Goal: Task Accomplishment & Management: Complete application form

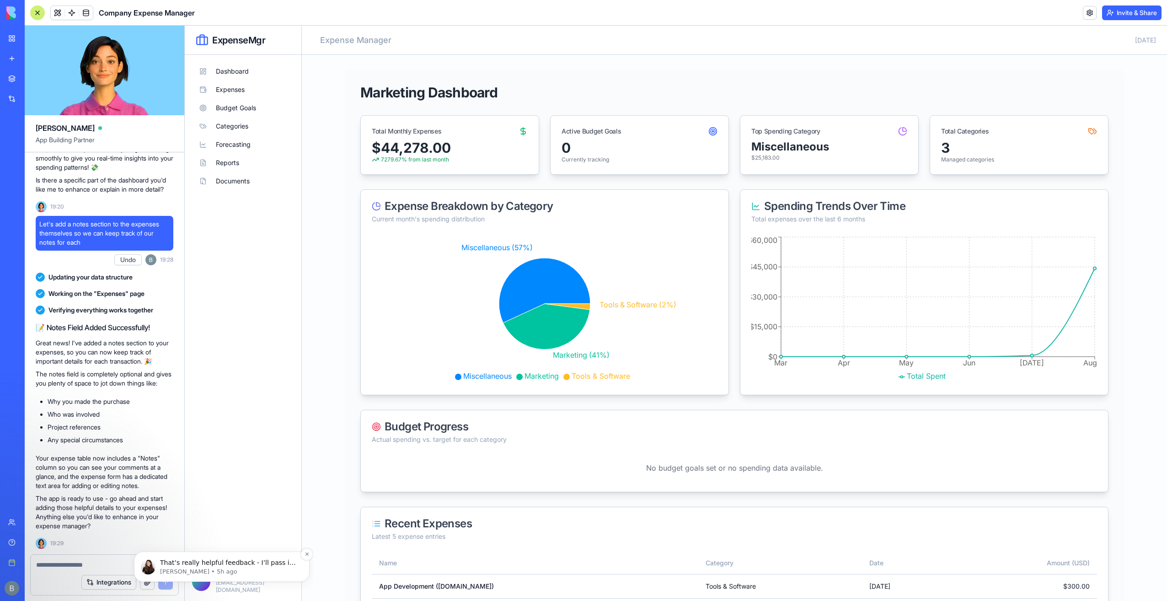
scroll to position [4236, 0]
click at [219, 565] on p "That’s really helpful feedback - I’ll pass it along to the team. We’re actually…" at bounding box center [229, 562] width 138 height 9
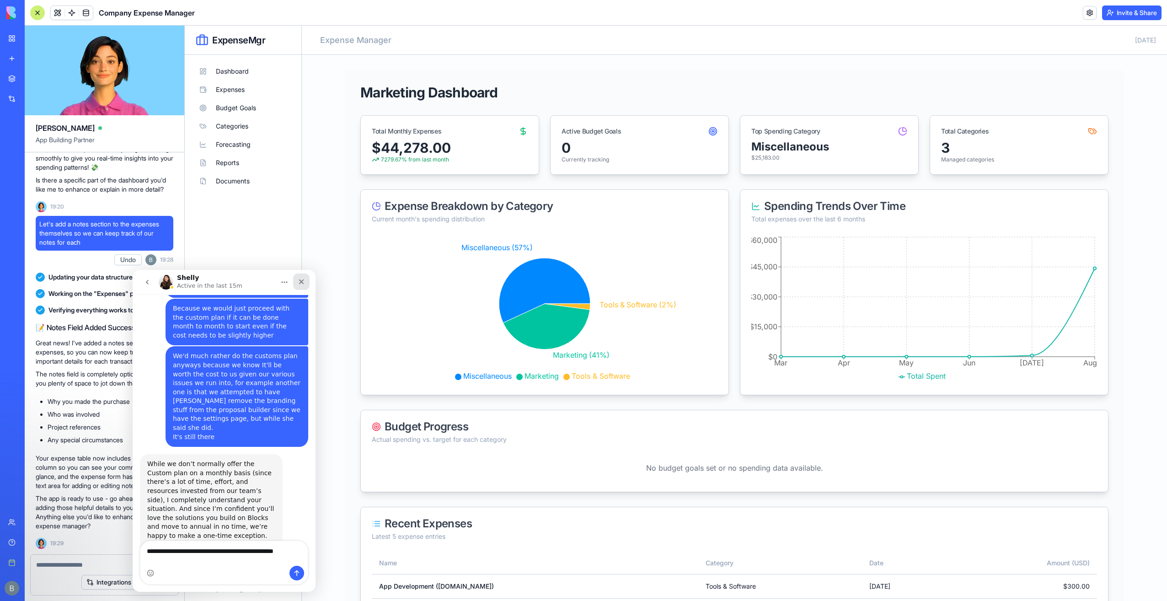
scroll to position [4266, 0]
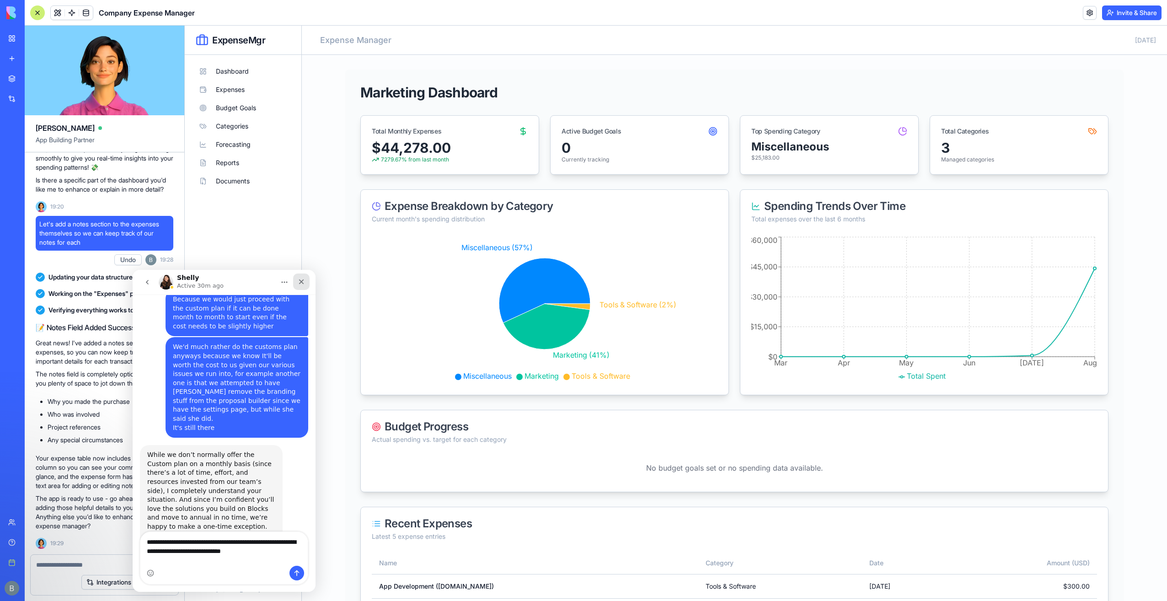
type textarea "**********"
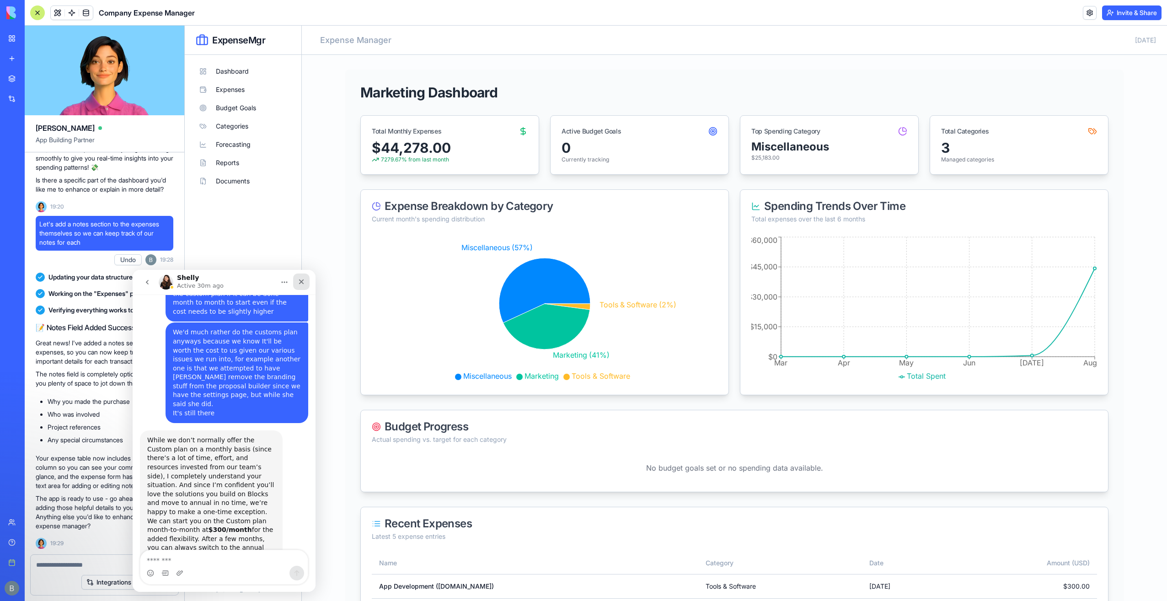
click at [305, 289] on div "Close" at bounding box center [301, 282] width 16 height 16
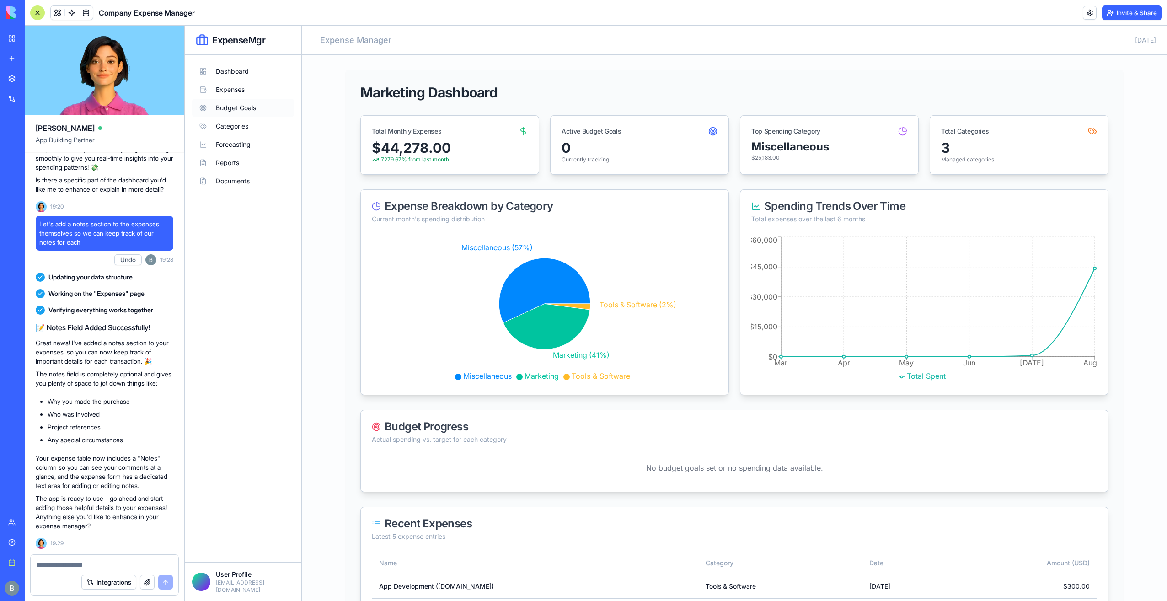
click at [252, 106] on button "Budget Goals" at bounding box center [243, 108] width 102 height 18
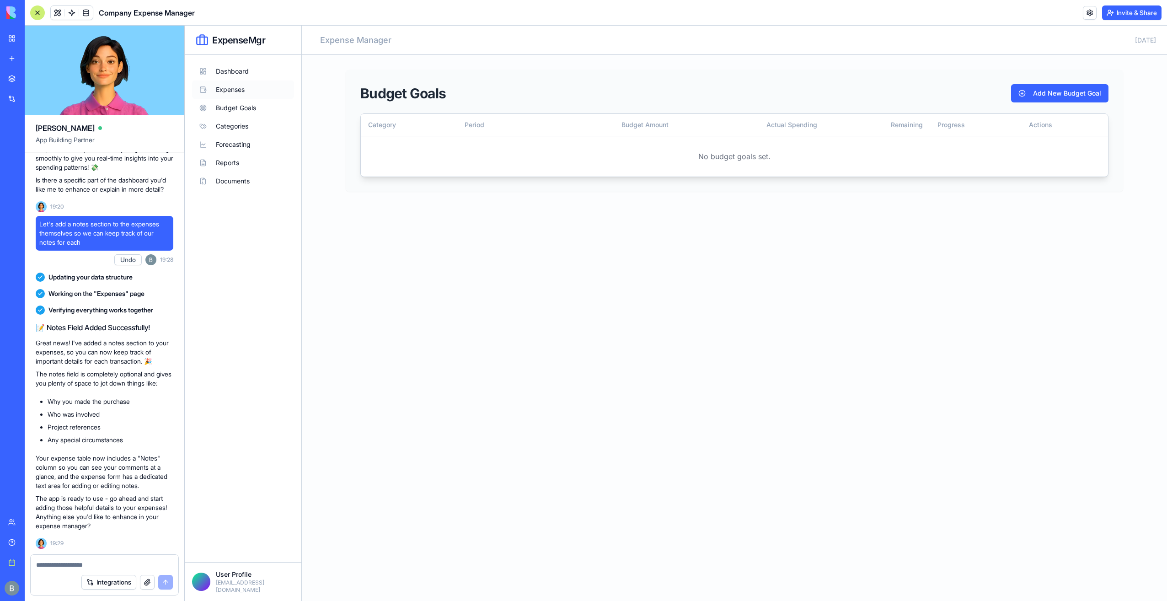
click at [243, 88] on button "Expenses" at bounding box center [243, 89] width 102 height 18
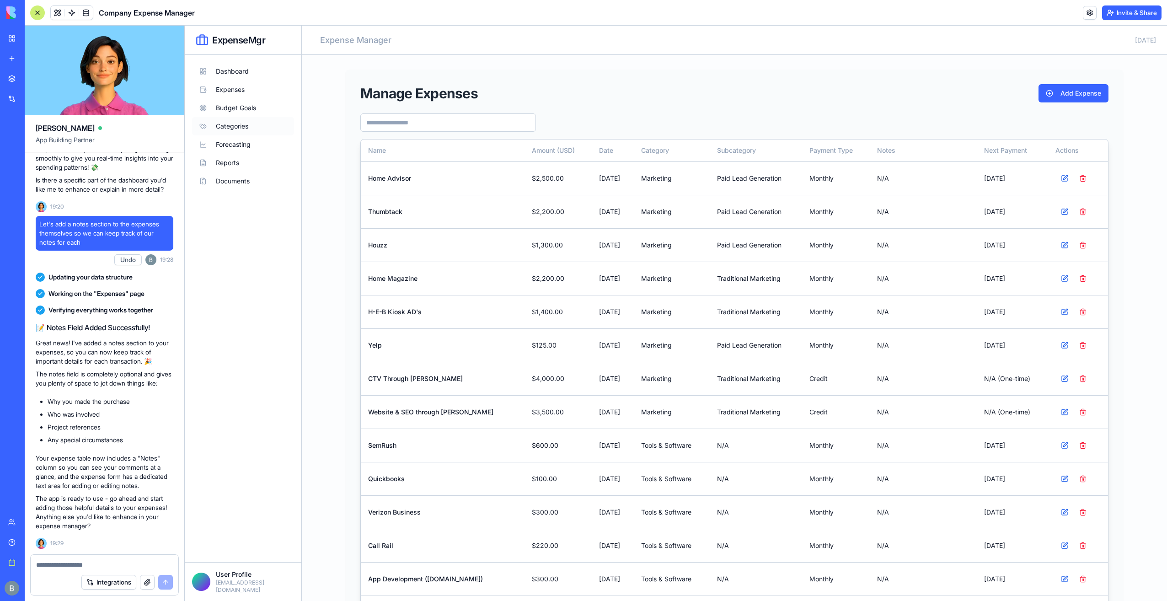
click at [240, 124] on button "Categories" at bounding box center [243, 126] width 102 height 18
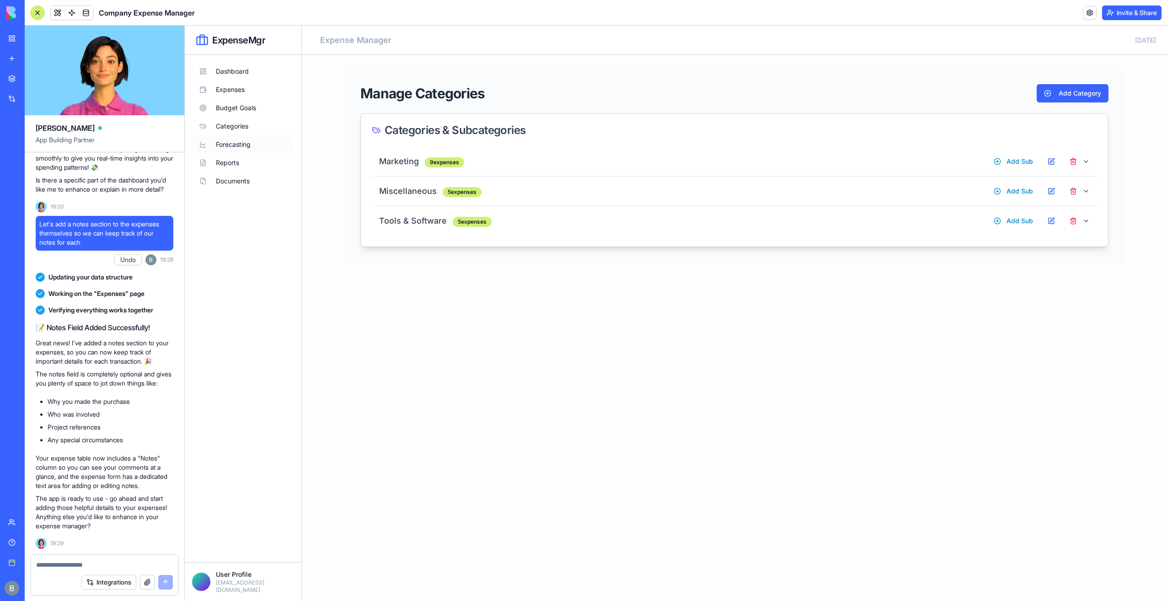
click at [235, 144] on button "Forecasting" at bounding box center [243, 144] width 102 height 18
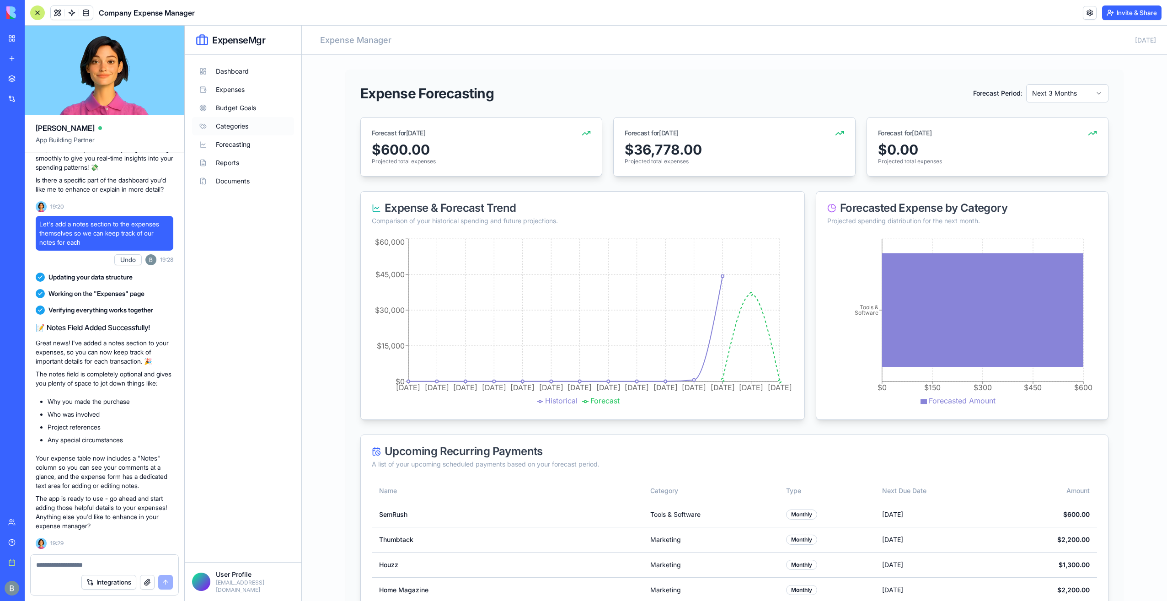
click at [233, 123] on button "Categories" at bounding box center [243, 126] width 102 height 18
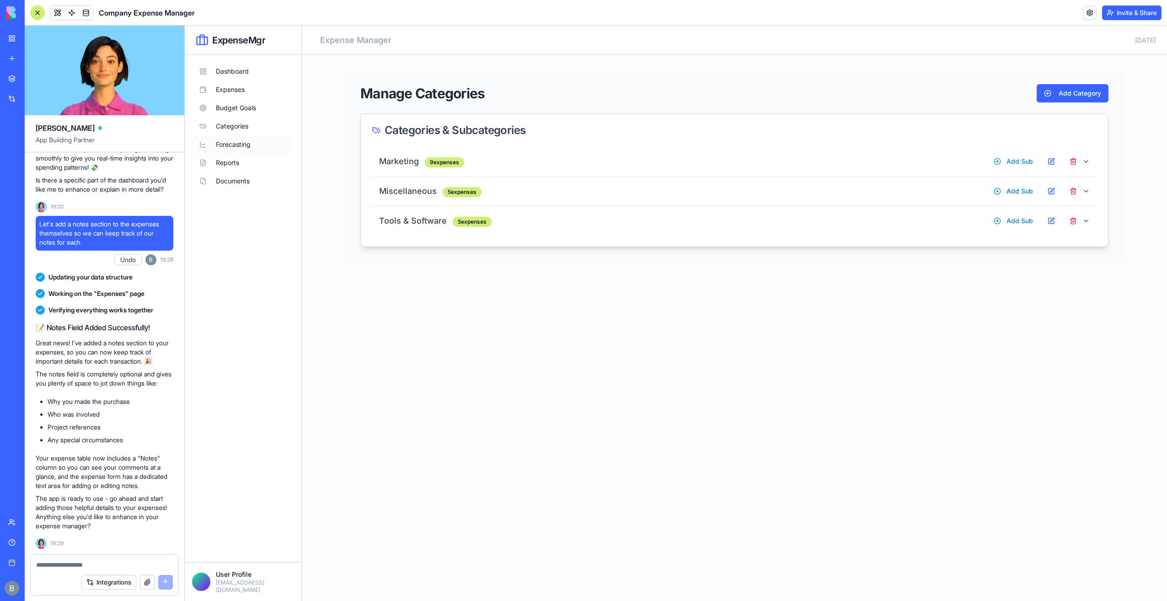
click at [231, 137] on button "Forecasting" at bounding box center [243, 144] width 102 height 18
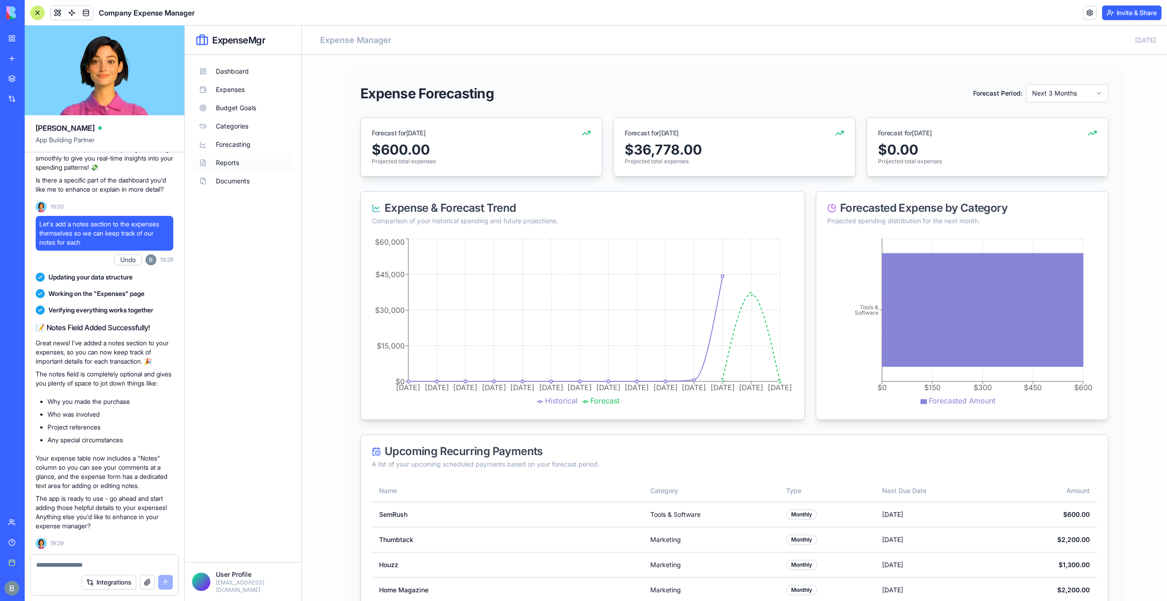
click at [233, 164] on button "Reports" at bounding box center [243, 163] width 102 height 18
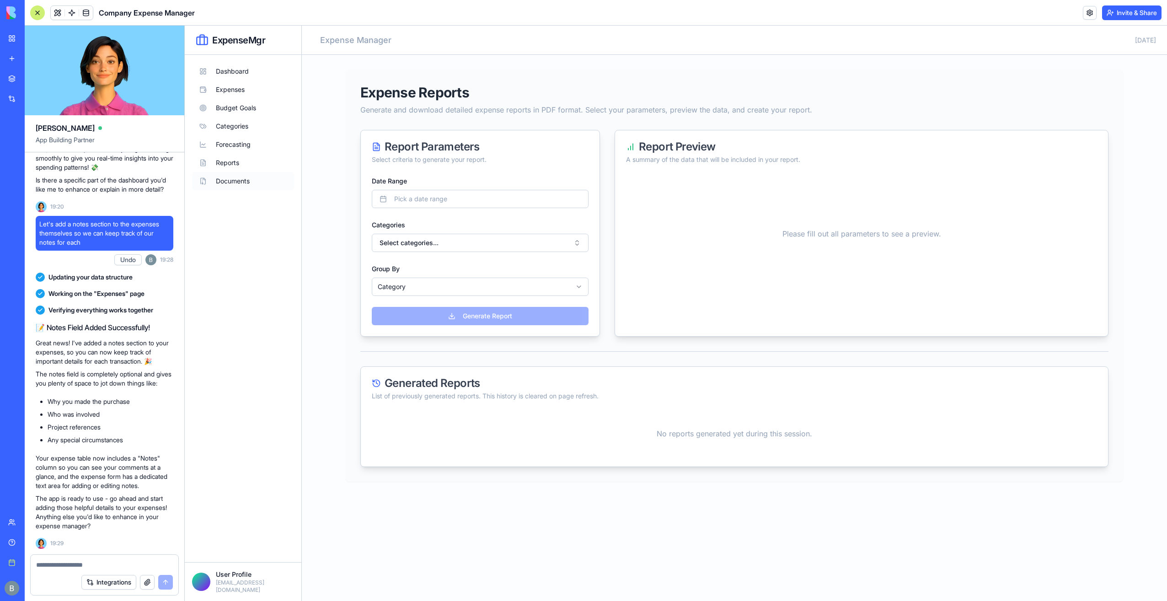
click at [230, 182] on button "Documents" at bounding box center [243, 181] width 102 height 18
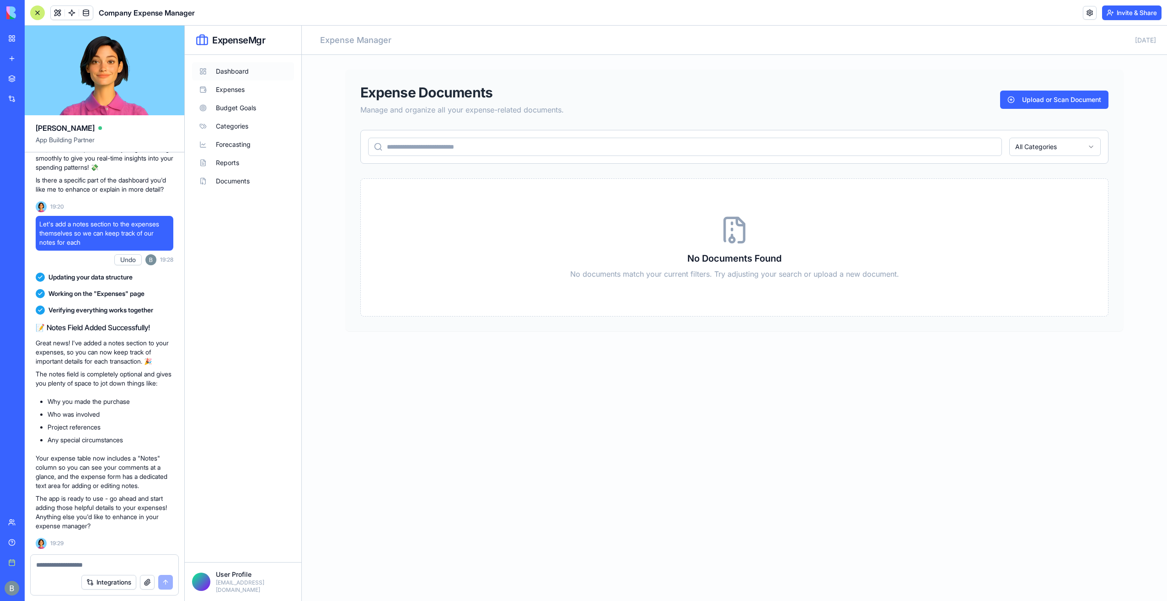
click at [215, 72] on button "Dashboard" at bounding box center [243, 71] width 102 height 18
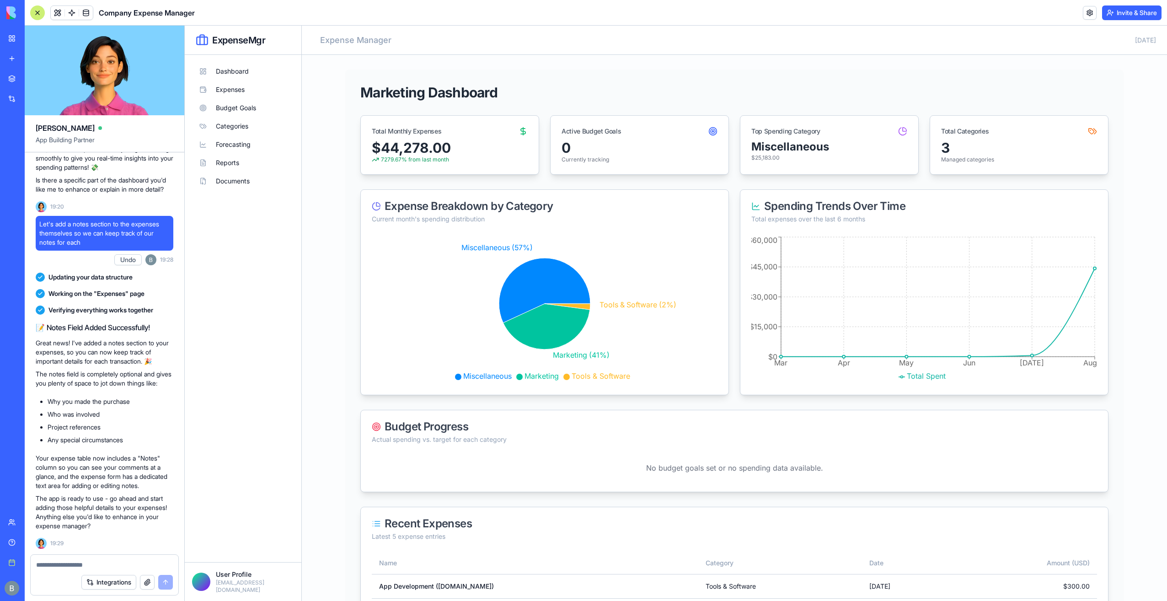
click at [1135, 8] on button "Invite & Share" at bounding box center [1131, 12] width 59 height 15
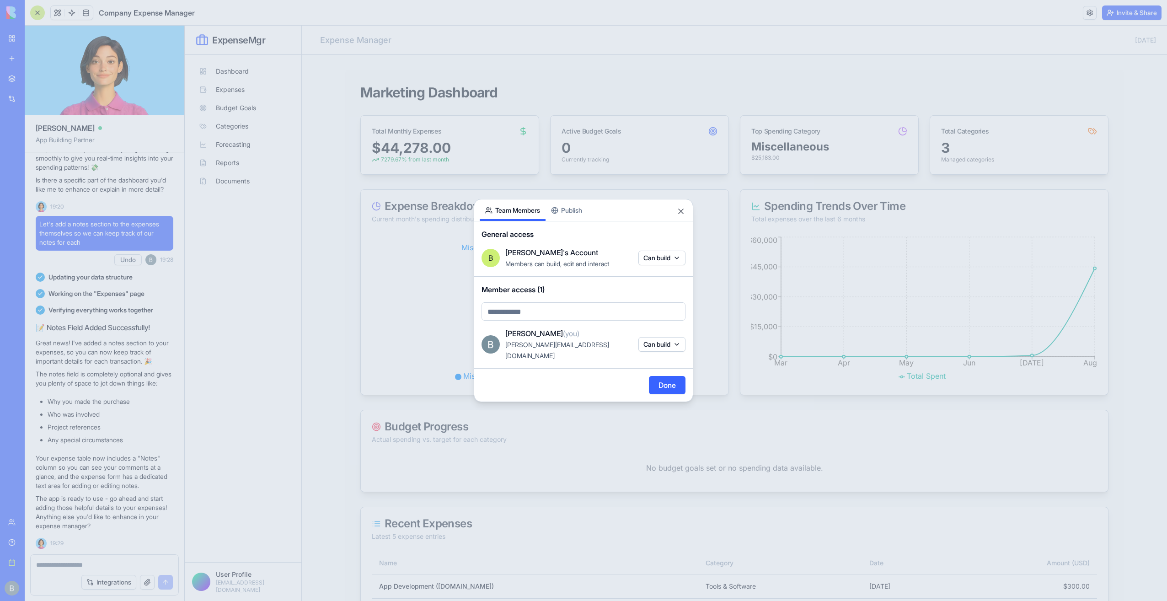
click at [562, 220] on div "Share App Team Members Publish General access B Benjamin's Account Members can …" at bounding box center [584, 300] width 220 height 203
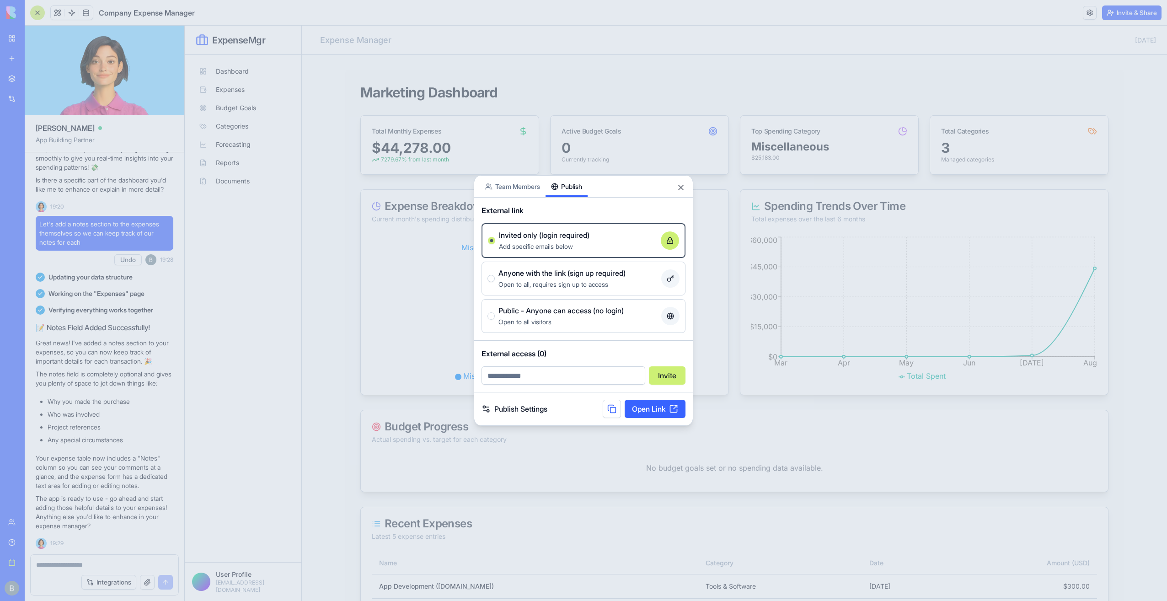
click at [539, 374] on input "email" at bounding box center [564, 375] width 164 height 18
click at [565, 352] on span "External access (0)" at bounding box center [584, 353] width 204 height 11
click at [682, 188] on button "Close" at bounding box center [680, 187] width 9 height 9
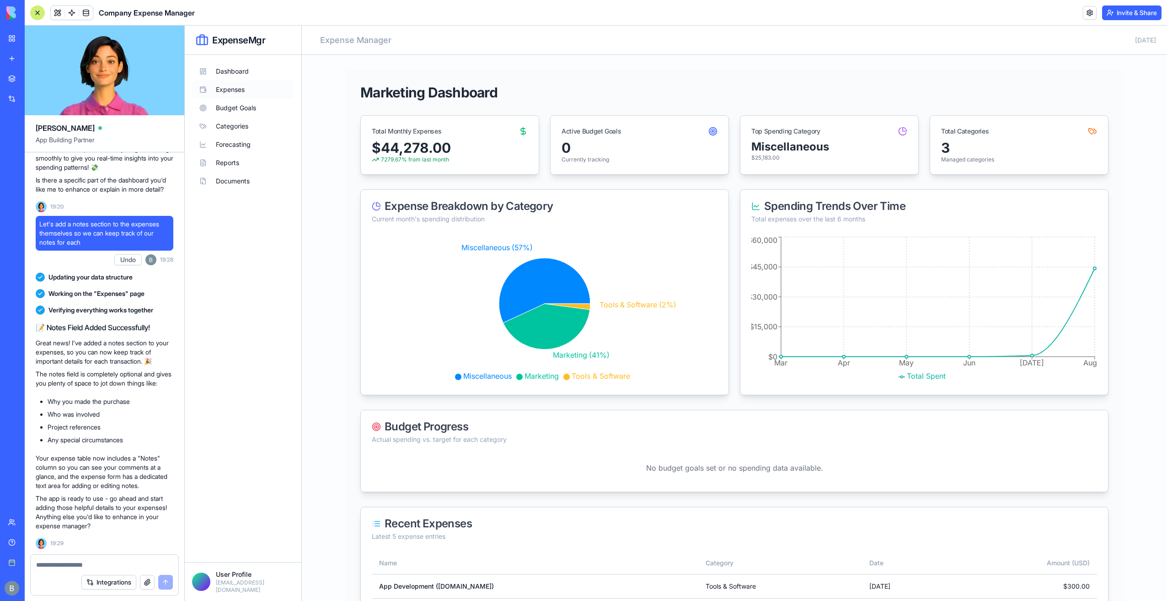
click at [249, 85] on button "Expenses" at bounding box center [243, 89] width 102 height 18
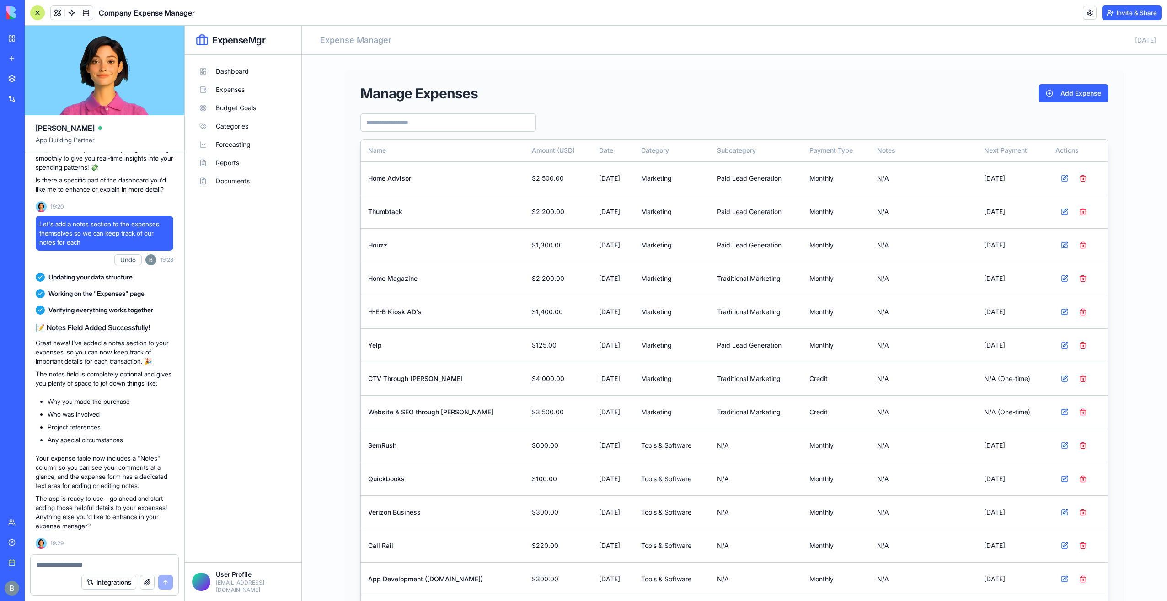
drag, startPoint x: 188, startPoint y: 65, endPoint x: 299, endPoint y: 63, distance: 110.3
drag, startPoint x: 114, startPoint y: 37, endPoint x: 277, endPoint y: 24, distance: 163.8
click at [277, 24] on header "Company Expense Manager Invite & Share" at bounding box center [596, 13] width 1143 height 26
click at [16, 34] on link "My workspace" at bounding box center [21, 38] width 37 height 18
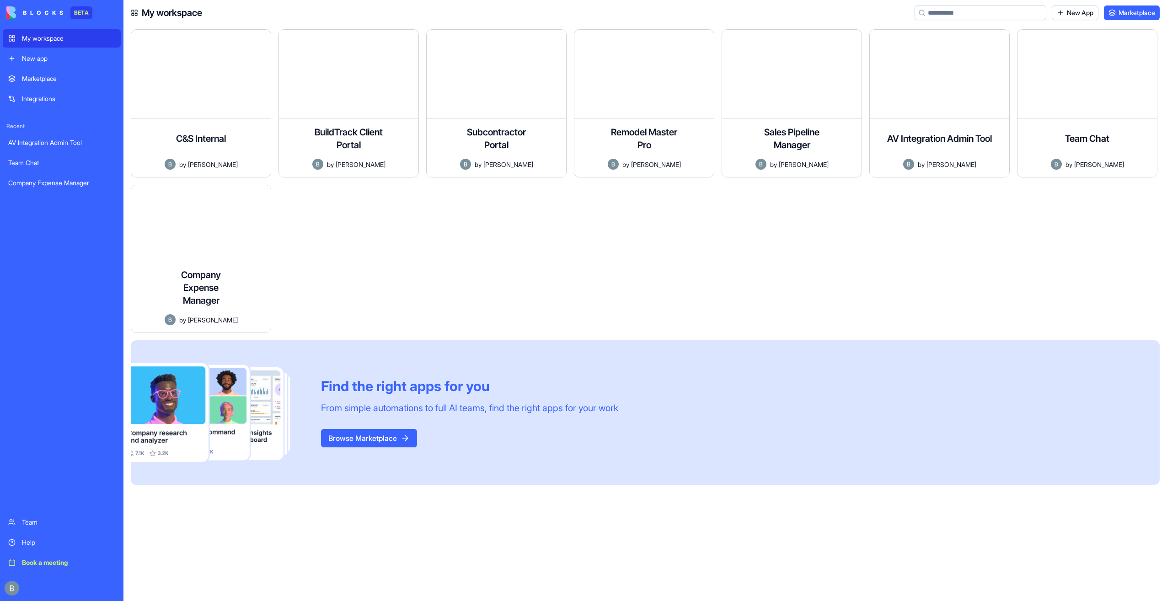
click at [532, 247] on div at bounding box center [500, 263] width 148 height 156
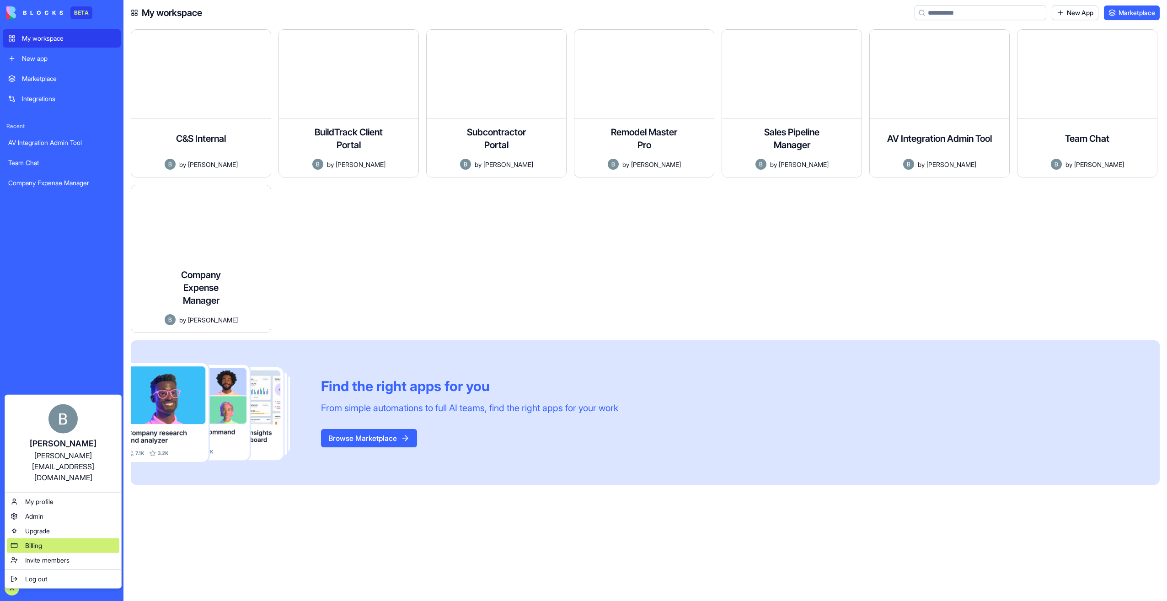
click at [44, 538] on div "Billing" at bounding box center [63, 545] width 113 height 15
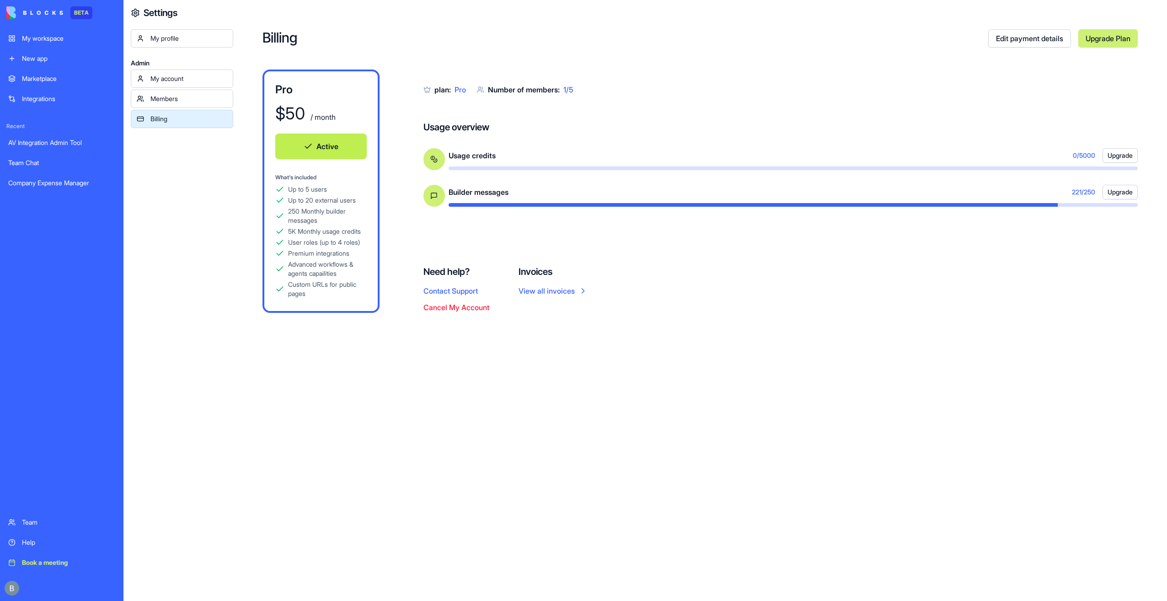
click at [80, 44] on link "My workspace" at bounding box center [62, 38] width 118 height 18
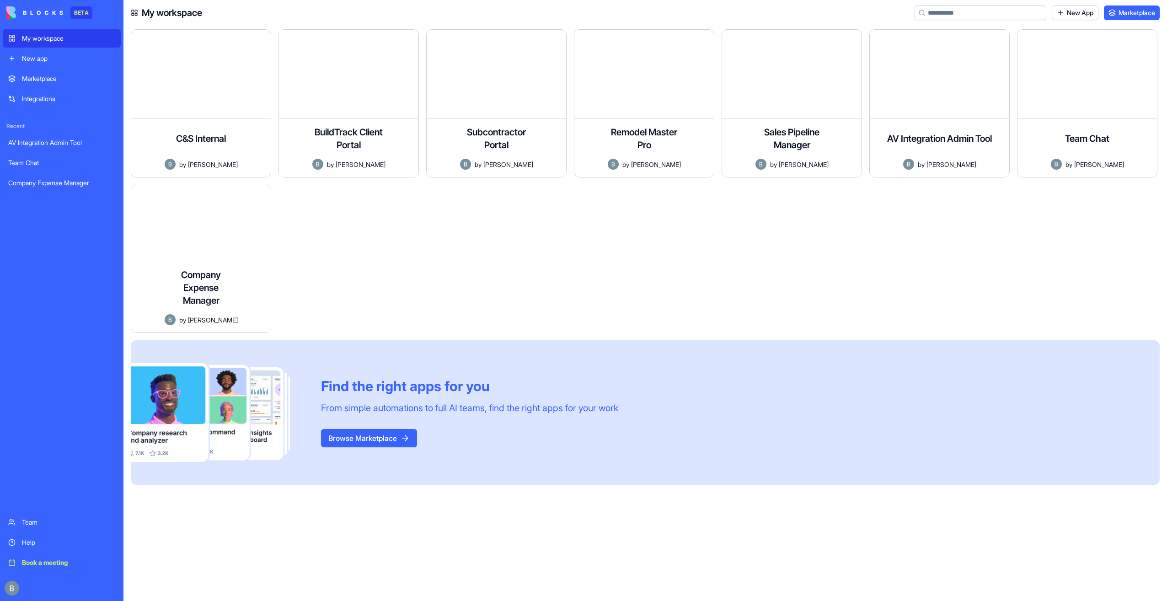
click at [507, 234] on div at bounding box center [500, 263] width 148 height 156
click at [1075, 9] on link "New App" at bounding box center [1075, 12] width 47 height 15
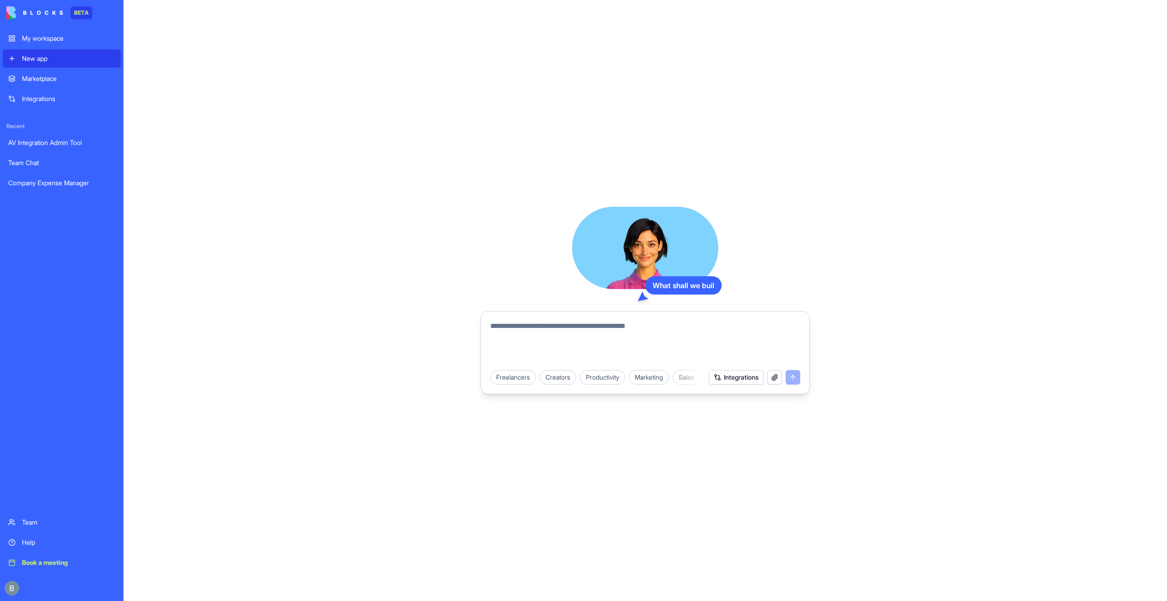
click at [632, 338] on textarea at bounding box center [645, 343] width 310 height 44
click at [624, 328] on textarea at bounding box center [645, 343] width 310 height 44
click at [590, 351] on textarea at bounding box center [645, 343] width 310 height 44
click at [579, 336] on textarea at bounding box center [645, 343] width 310 height 44
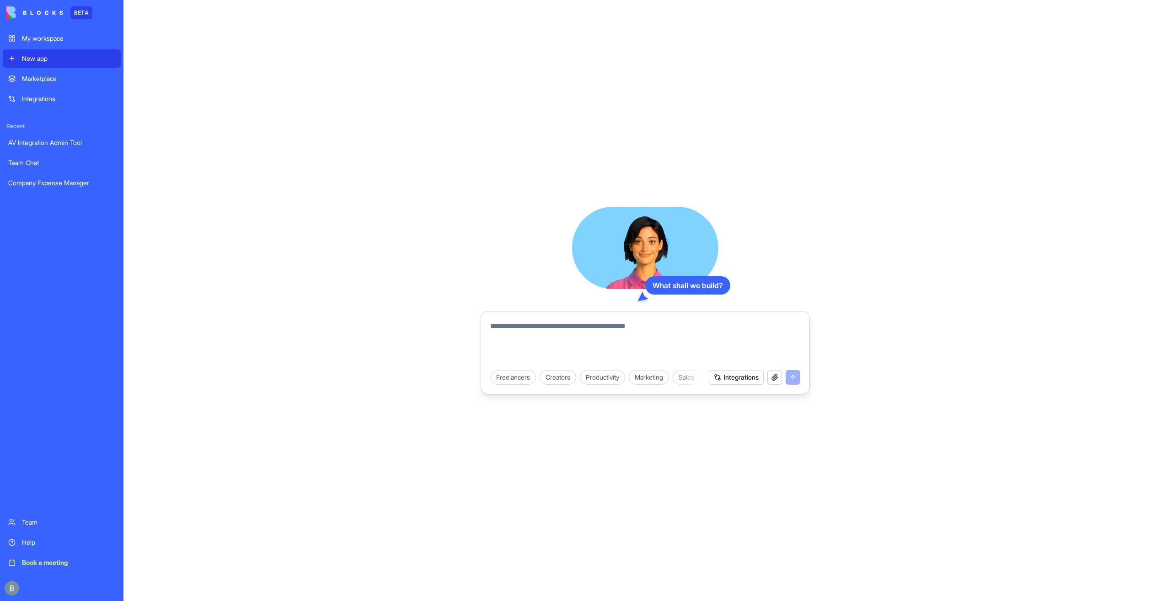
click at [579, 336] on textarea at bounding box center [645, 343] width 310 height 44
click at [709, 375] on button "Integrations" at bounding box center [736, 377] width 55 height 15
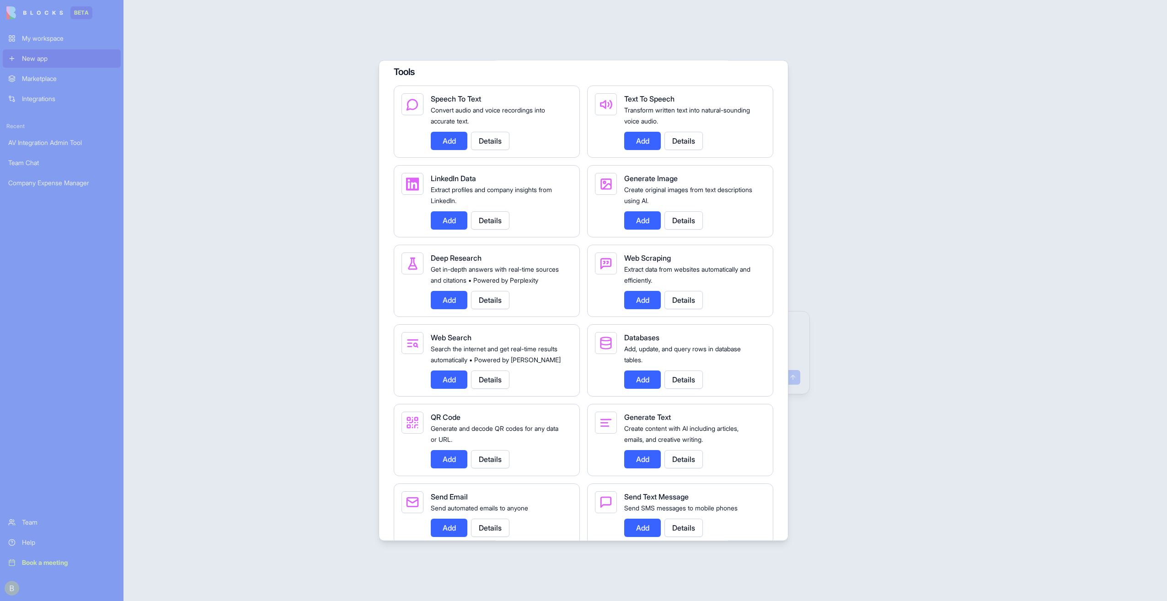
scroll to position [960, 0]
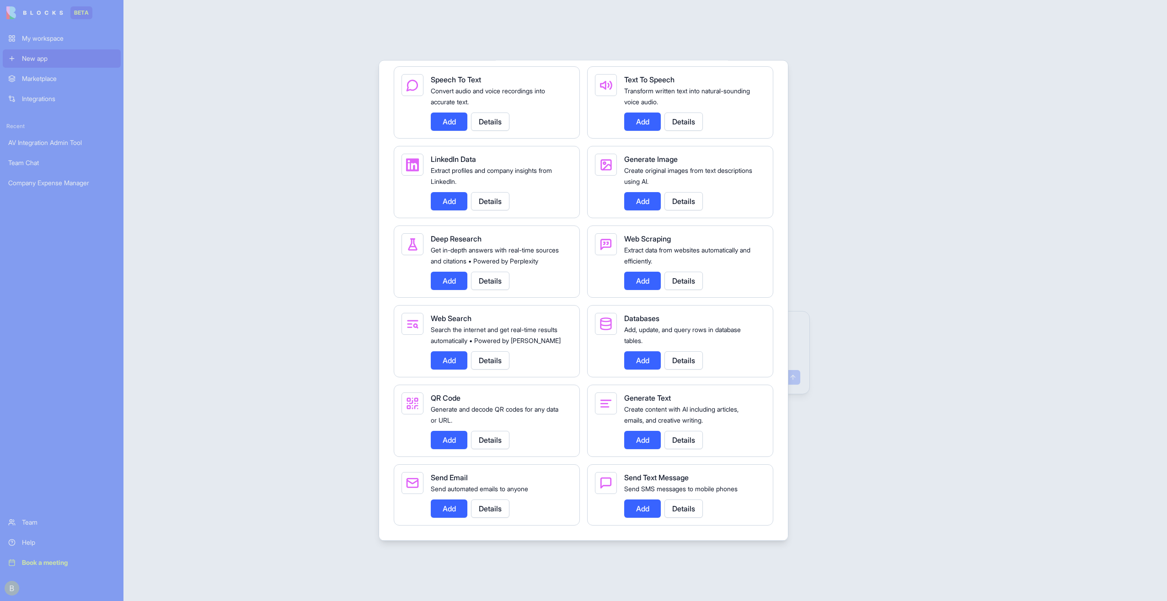
click at [943, 321] on div at bounding box center [583, 300] width 1167 height 601
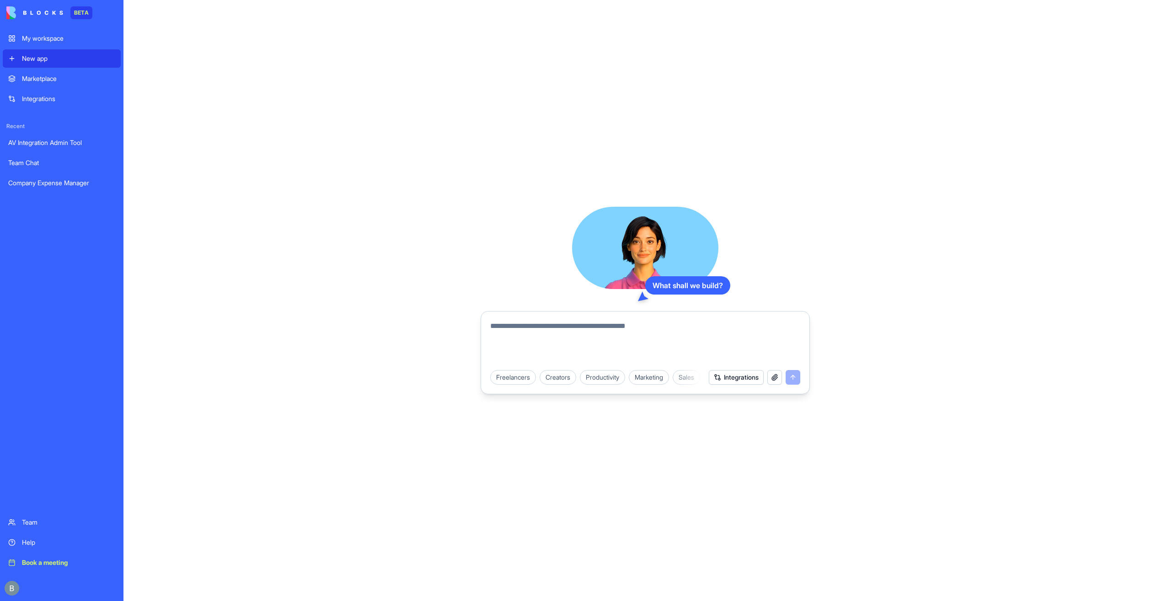
click at [600, 311] on form "Freelancers Creators Productivity Marketing Sales HR & Recruiting Design & Crea…" at bounding box center [645, 352] width 329 height 83
click at [605, 326] on textarea at bounding box center [645, 343] width 310 height 44
click at [655, 374] on div "Marketing" at bounding box center [649, 377] width 40 height 15
click at [646, 328] on textarea at bounding box center [645, 343] width 310 height 44
type textarea "**********"
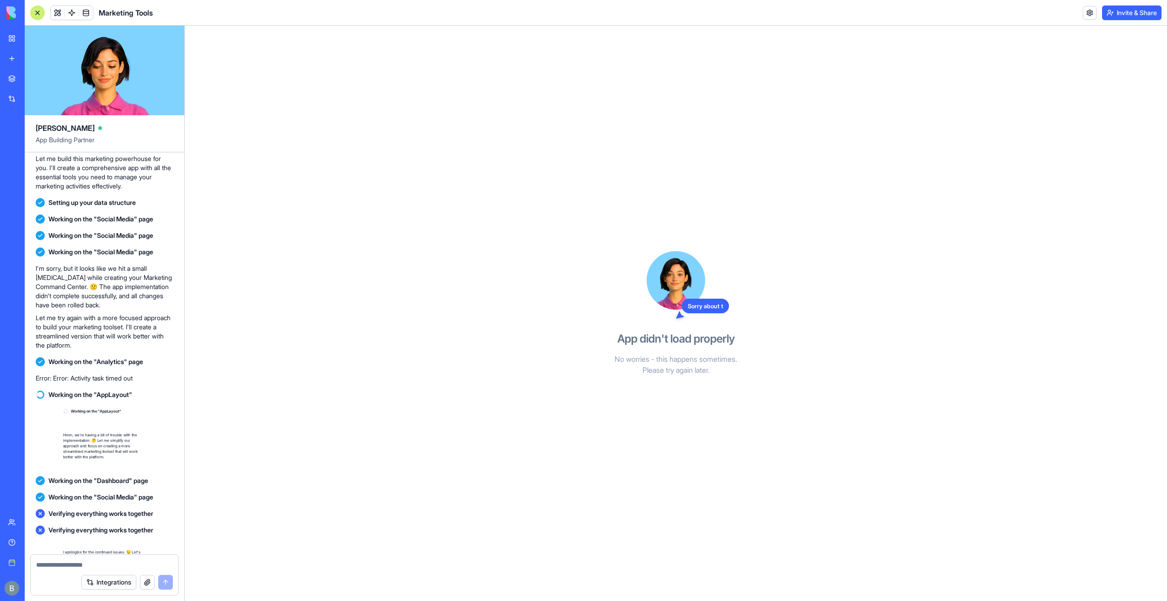
scroll to position [578, 0]
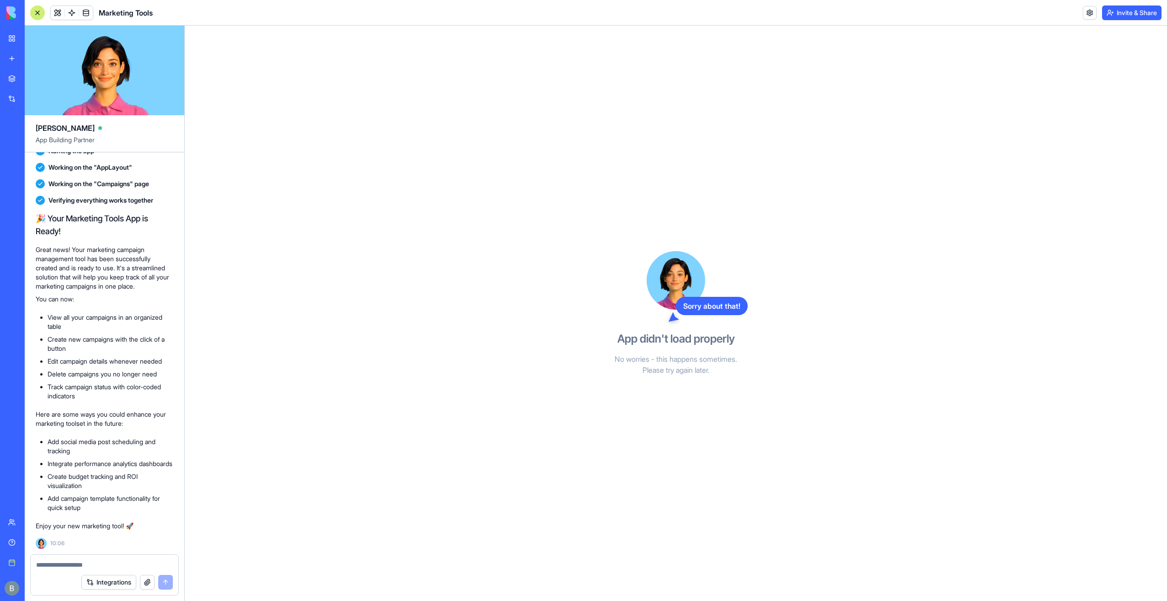
drag, startPoint x: 613, startPoint y: 159, endPoint x: 596, endPoint y: 229, distance: 71.4
click at [596, 229] on div "Sorry about that! App didn't load properly No worries - this happens sometimes.…" at bounding box center [676, 313] width 210 height 575
drag, startPoint x: 605, startPoint y: 297, endPoint x: 622, endPoint y: 135, distance: 163.2
click at [622, 134] on div "Sorry about that! App didn't load properly No worries - this happens sometimes.…" at bounding box center [676, 313] width 210 height 575
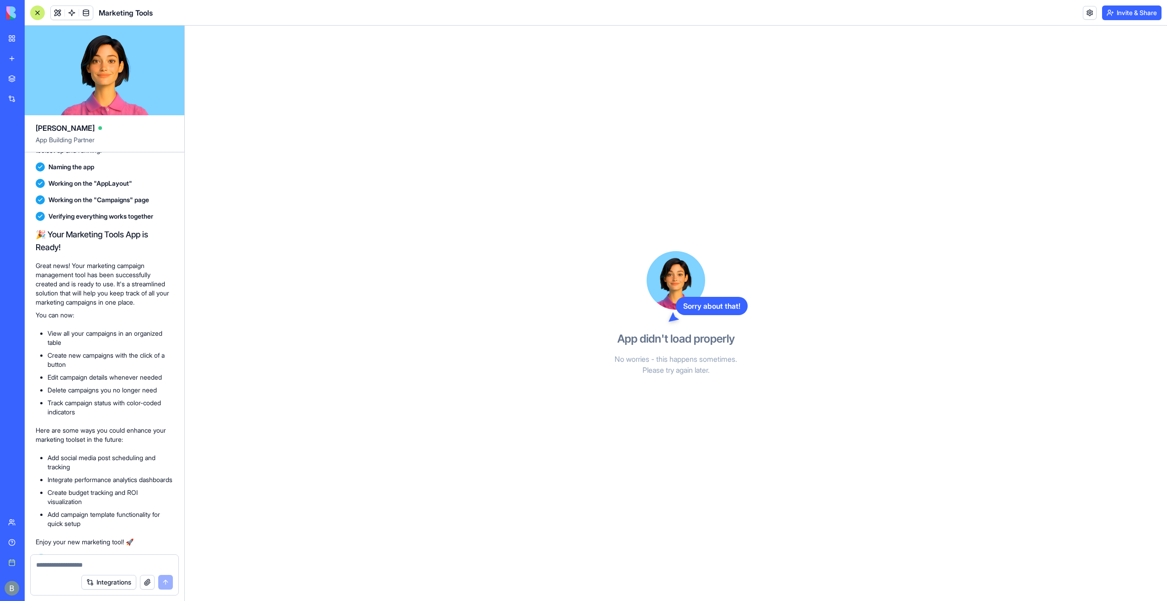
scroll to position [532, 0]
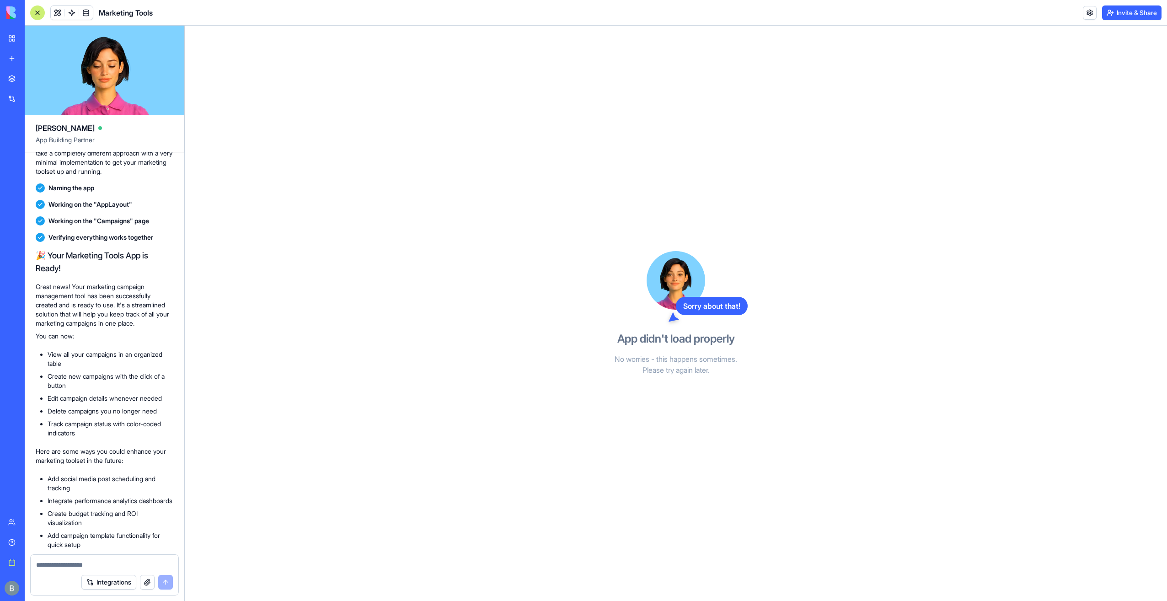
click at [21, 536] on link "Help" at bounding box center [21, 542] width 37 height 18
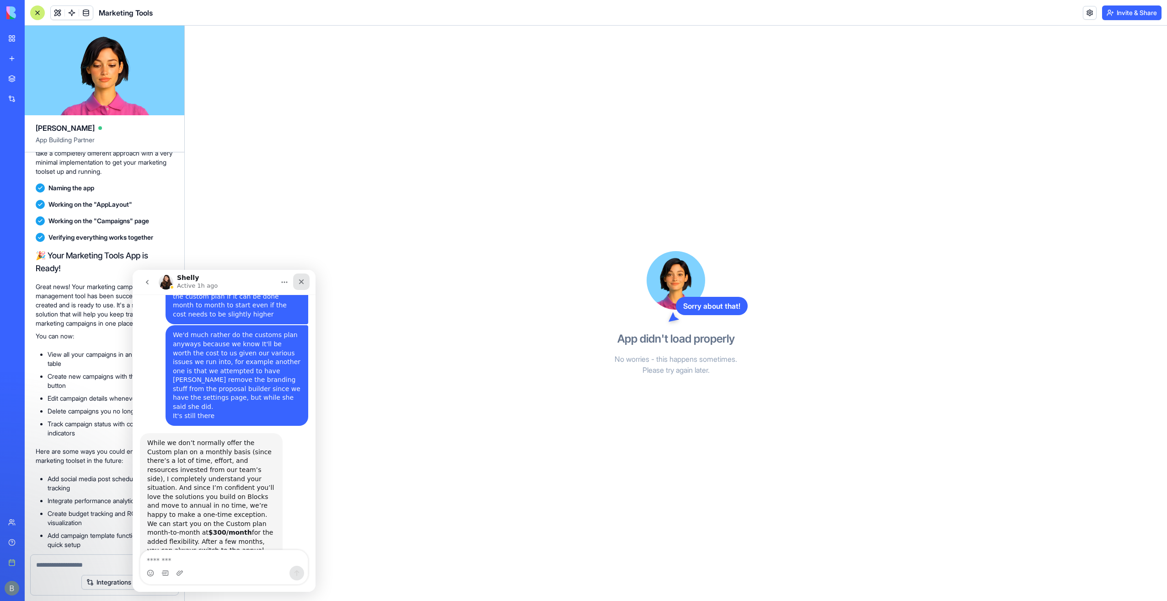
scroll to position [4281, 0]
click at [299, 274] on div "Close" at bounding box center [301, 282] width 16 height 16
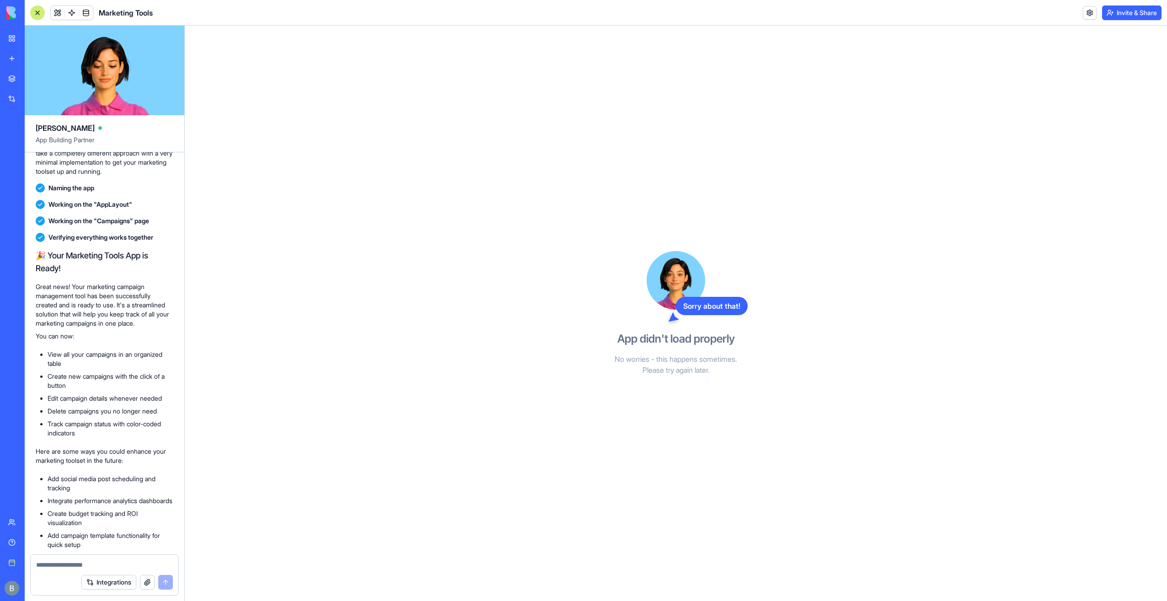
click at [679, 374] on p "No worries - this happens sometimes. Please try again later." at bounding box center [676, 365] width 210 height 22
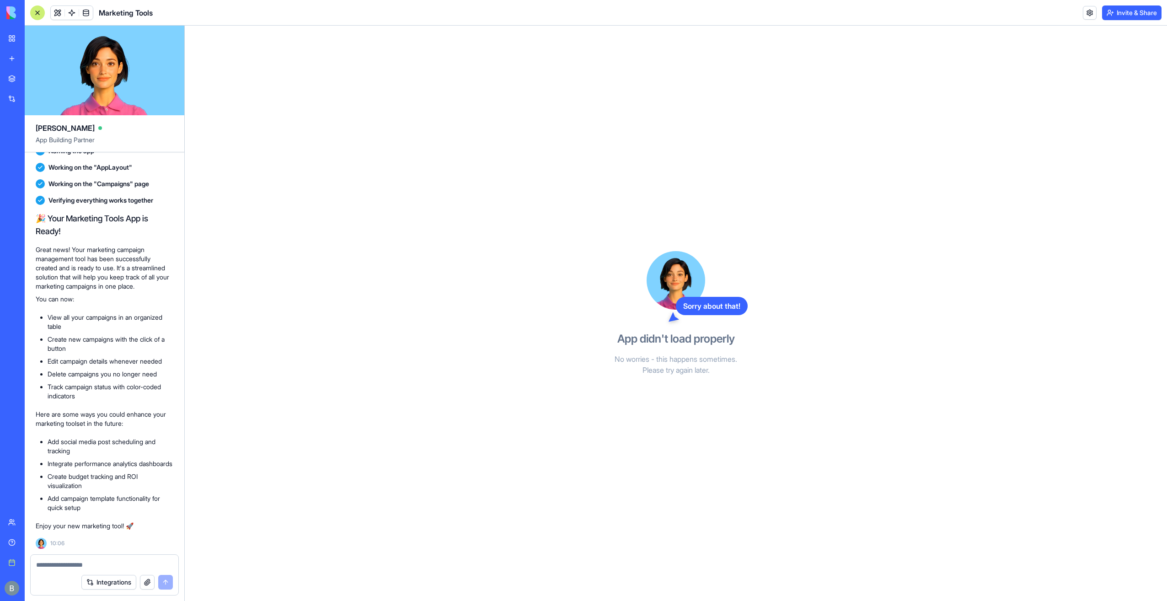
click at [683, 366] on p "No worries - this happens sometimes. Please try again later." at bounding box center [676, 365] width 210 height 22
click at [15, 20] on div "BETA" at bounding box center [12, 13] width 19 height 26
click at [1, 5] on div "BETA My workspace New app Marketplace Integrations Recent Team Chat Company Exp…" at bounding box center [12, 300] width 25 height 601
click at [9, 14] on img at bounding box center [34, 12] width 57 height 13
